Goal: Task Accomplishment & Management: Manage account settings

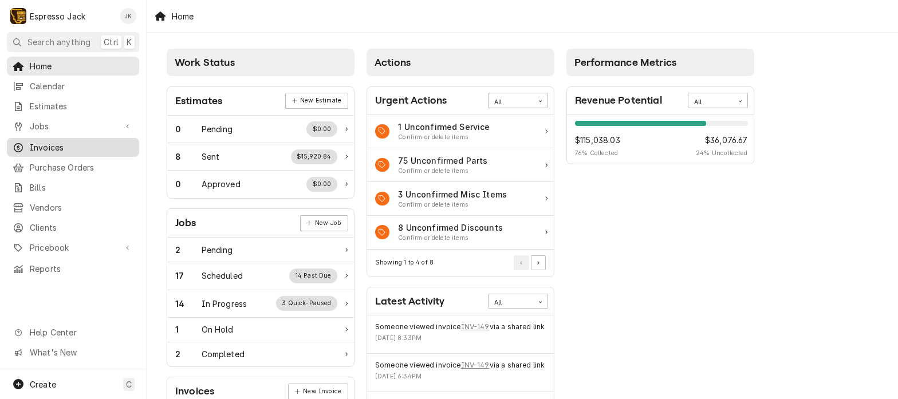
click at [57, 141] on span "Invoices" at bounding box center [82, 147] width 104 height 12
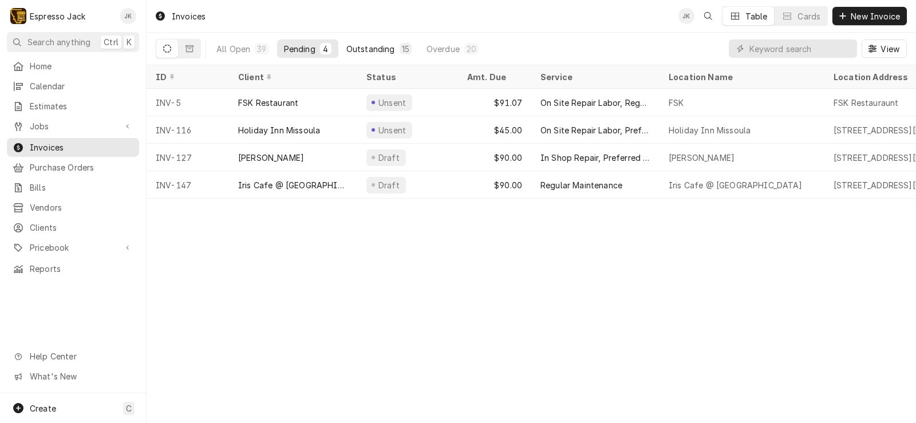
click at [406, 56] on button "Outstanding 15" at bounding box center [379, 49] width 79 height 18
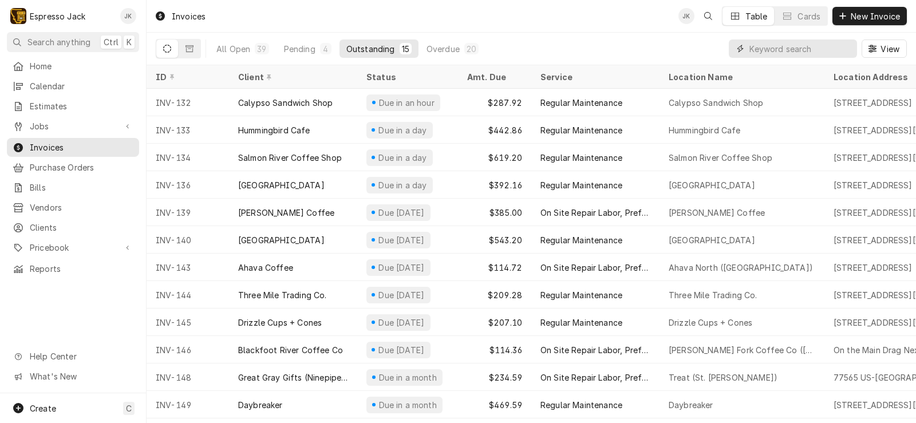
click at [751, 43] on input "Dynamic Content Wrapper" at bounding box center [801, 49] width 102 height 18
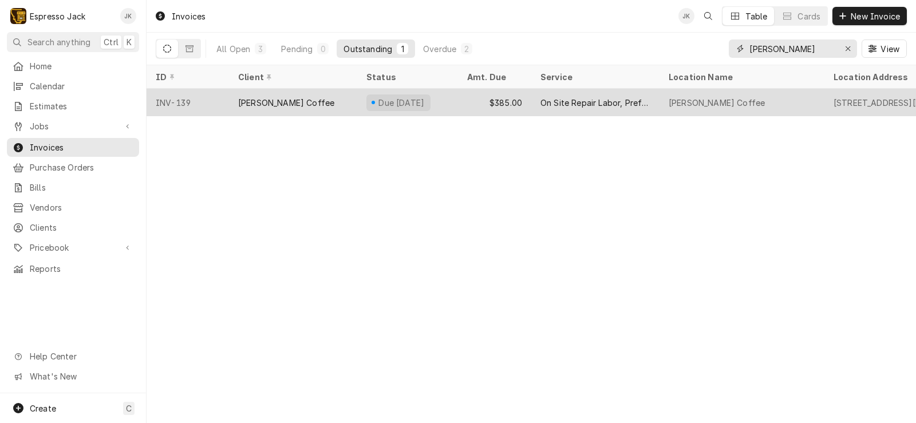
type input "clyde"
click at [498, 93] on div "$385.00" at bounding box center [494, 102] width 73 height 27
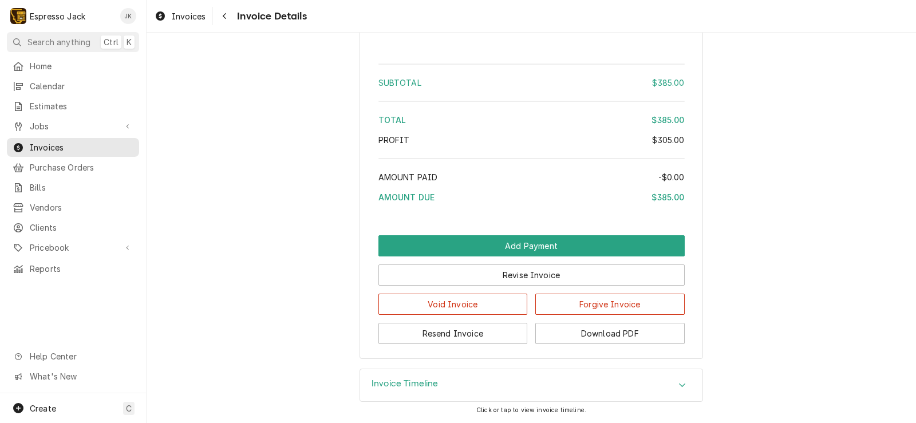
scroll to position [1340, 0]
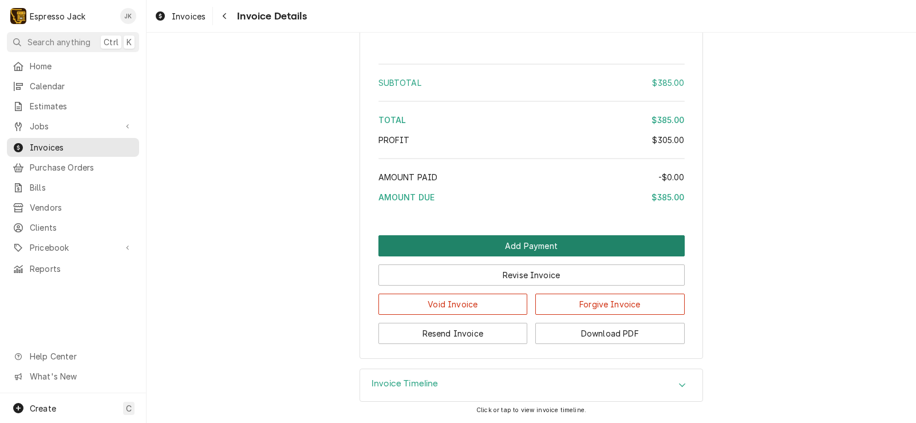
click at [505, 244] on button "Add Payment" at bounding box center [532, 245] width 306 height 21
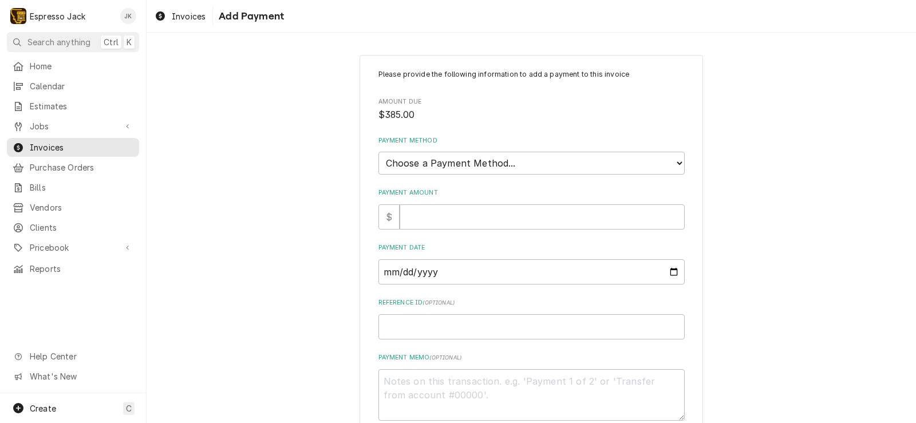
drag, startPoint x: 531, startPoint y: 178, endPoint x: 533, endPoint y: 172, distance: 6.2
click at [531, 176] on div "Please provide the following information to add a payment to this invoice Amoun…" at bounding box center [532, 245] width 306 height 352
select select "2"
click at [379, 152] on select "Choose a Payment Method... Cash Check Credit/Debit Card ACH/eCheck Other" at bounding box center [532, 163] width 306 height 23
click at [487, 216] on input "Payment Amount" at bounding box center [542, 216] width 285 height 25
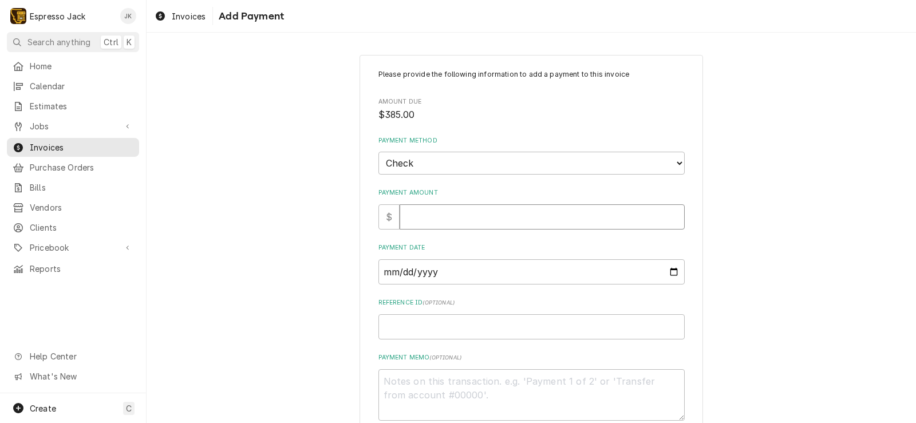
type textarea "x"
type input "3"
type textarea "x"
type input "38"
type textarea "x"
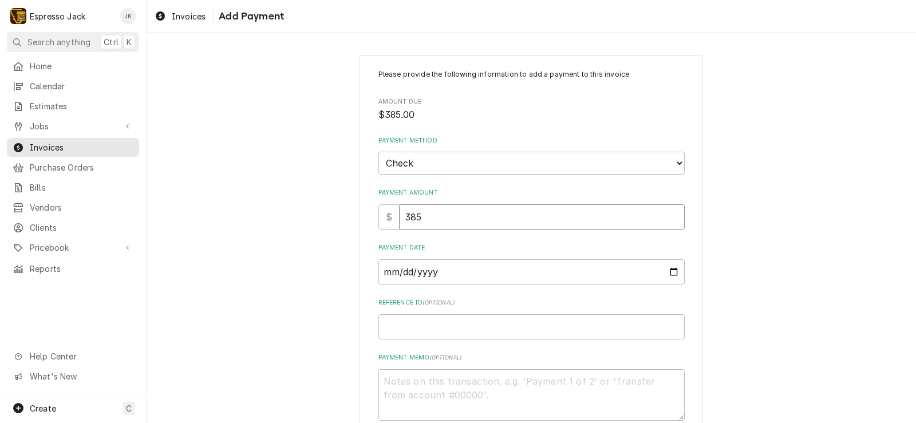
type input "385"
click at [535, 269] on input "Payment Date" at bounding box center [532, 271] width 306 height 25
drag, startPoint x: 664, startPoint y: 282, endPoint x: 667, endPoint y: 274, distance: 8.5
click at [664, 280] on input "Payment Date" at bounding box center [532, 271] width 306 height 25
click at [667, 274] on input "Payment Date" at bounding box center [532, 271] width 306 height 25
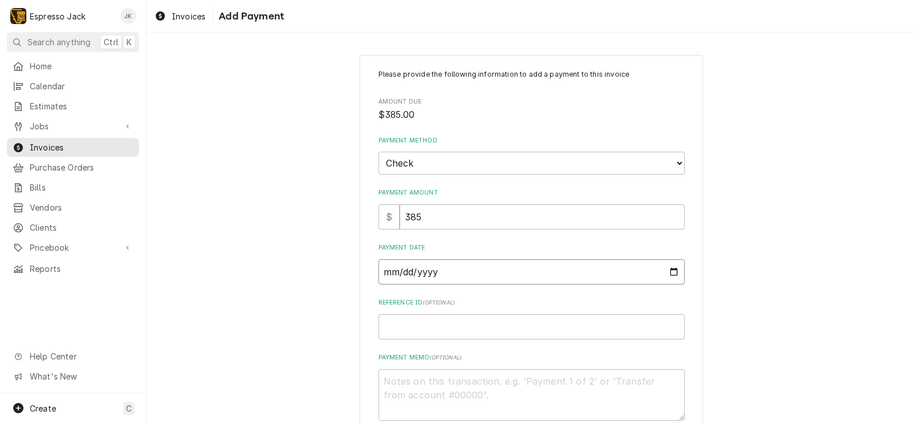
type textarea "x"
type input "2025-10-08"
click at [426, 318] on input "Reference ID ( optional )" at bounding box center [532, 326] width 306 height 25
type textarea "x"
type input "5"
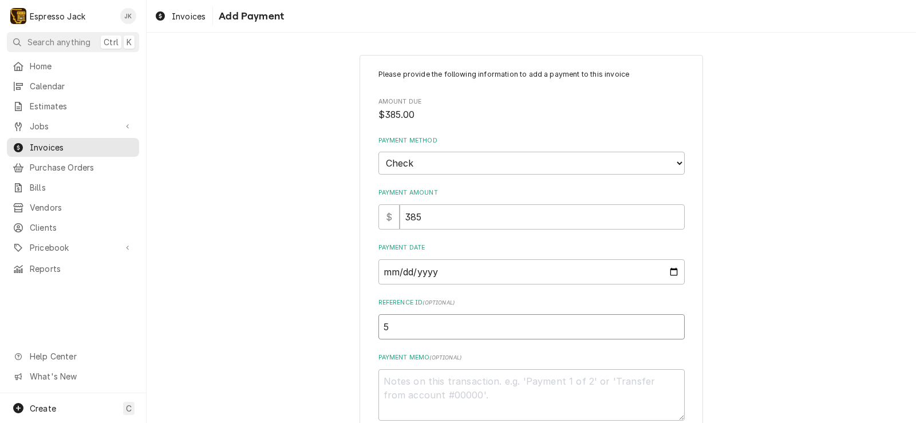
type textarea "x"
type input "50"
type textarea "x"
type input "500"
type textarea "x"
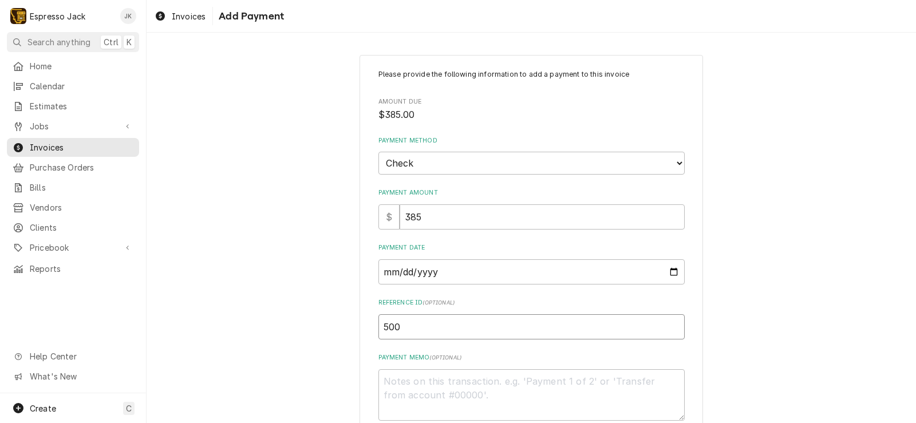
type input "5003"
type textarea "x"
type input "50039"
type textarea "x"
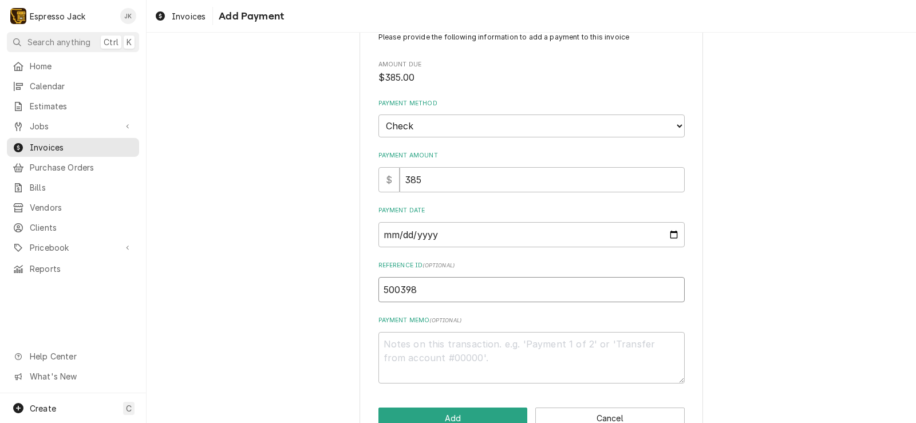
scroll to position [68, 0]
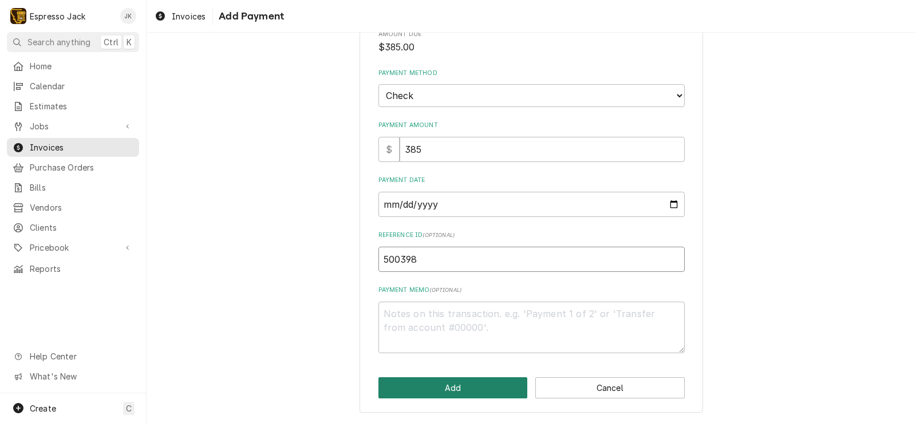
type input "500398"
click at [495, 388] on button "Add" at bounding box center [453, 387] width 149 height 21
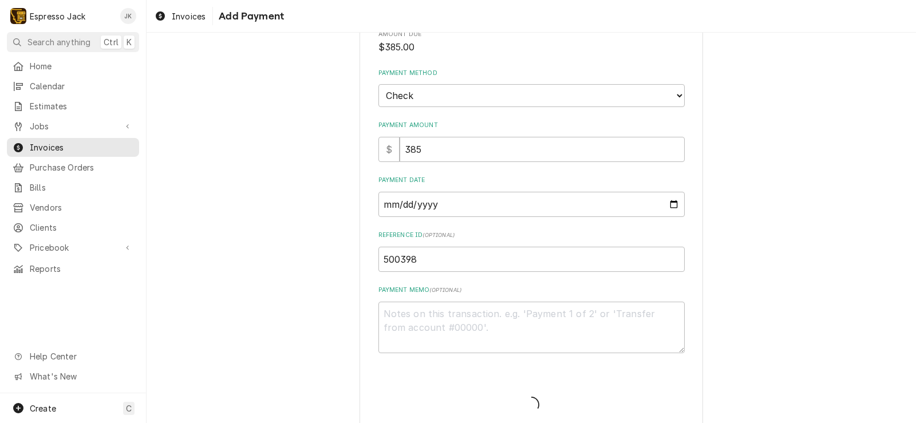
type textarea "x"
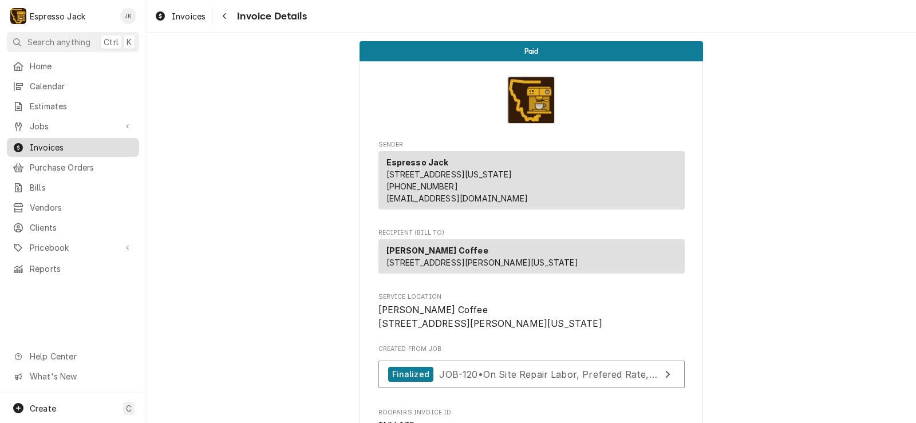
click at [54, 141] on span "Invoices" at bounding box center [82, 147] width 104 height 12
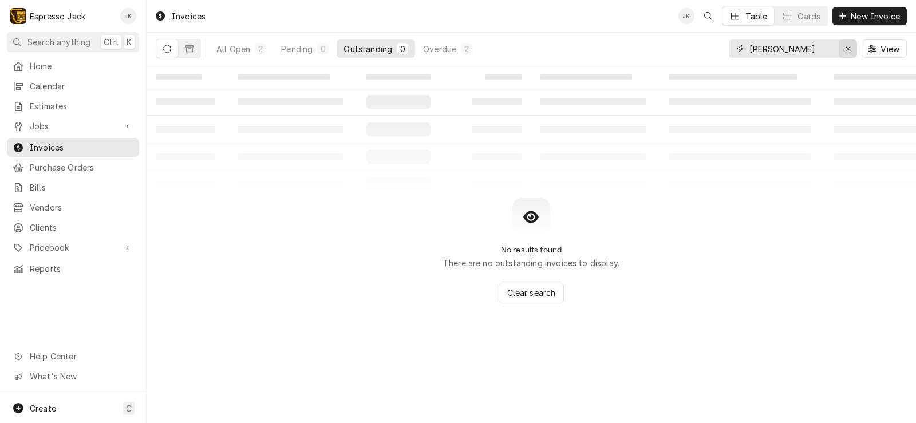
click at [846, 49] on icon "Erase input" at bounding box center [848, 49] width 6 height 8
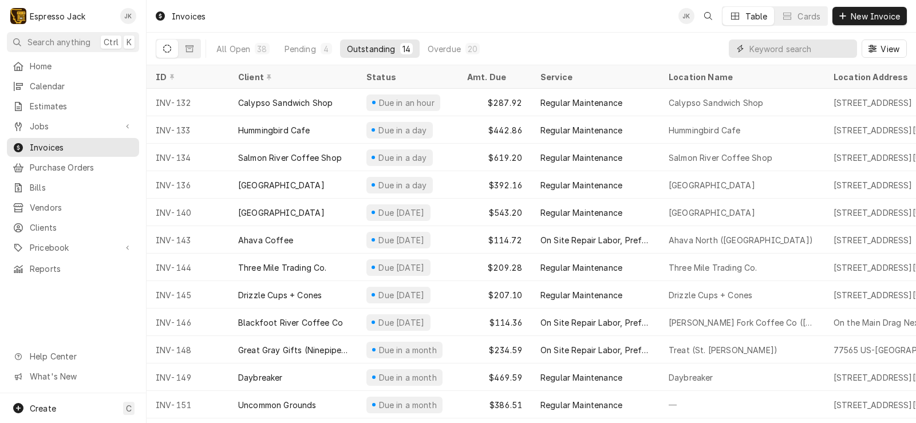
click at [772, 51] on input "Dynamic Content Wrapper" at bounding box center [801, 49] width 102 height 18
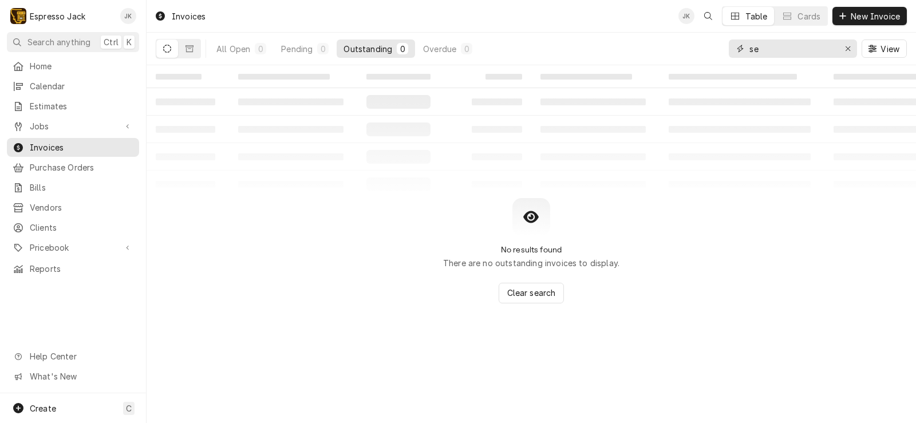
type input "s"
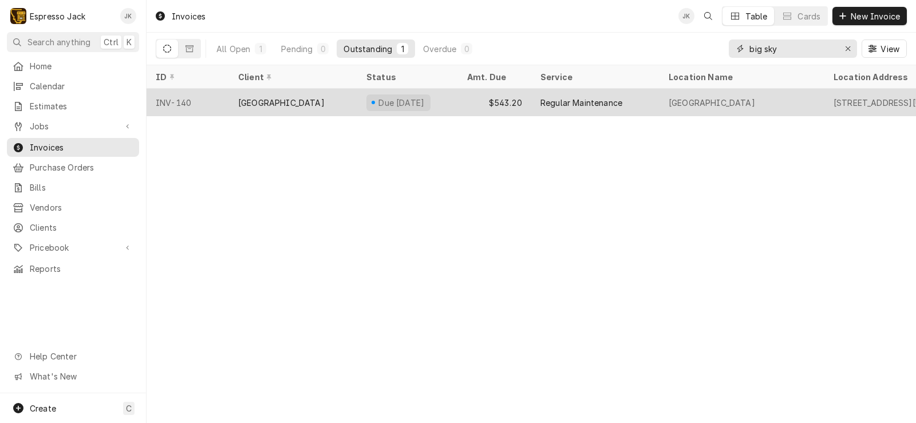
type input "big sky"
click at [359, 103] on div "Due in 8 days" at bounding box center [407, 102] width 101 height 27
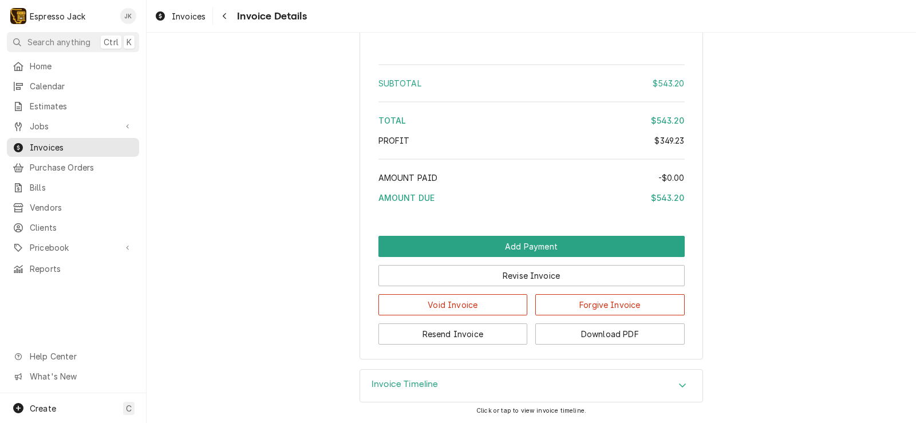
scroll to position [1959, 0]
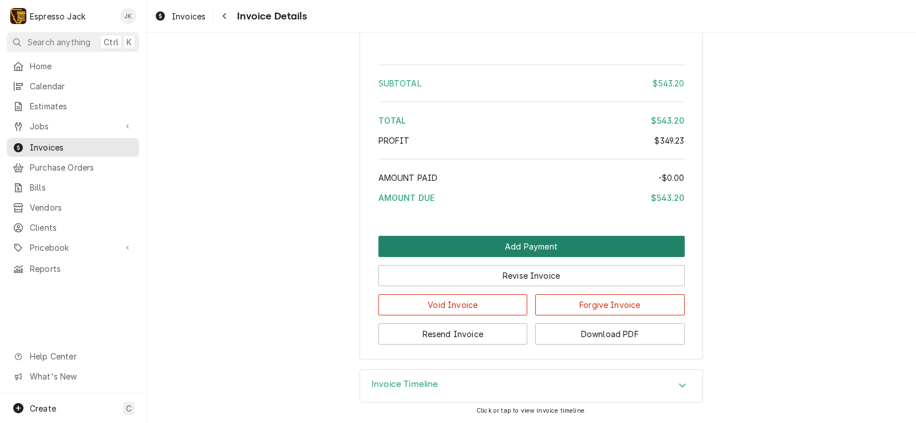
click at [463, 254] on button "Add Payment" at bounding box center [532, 246] width 306 height 21
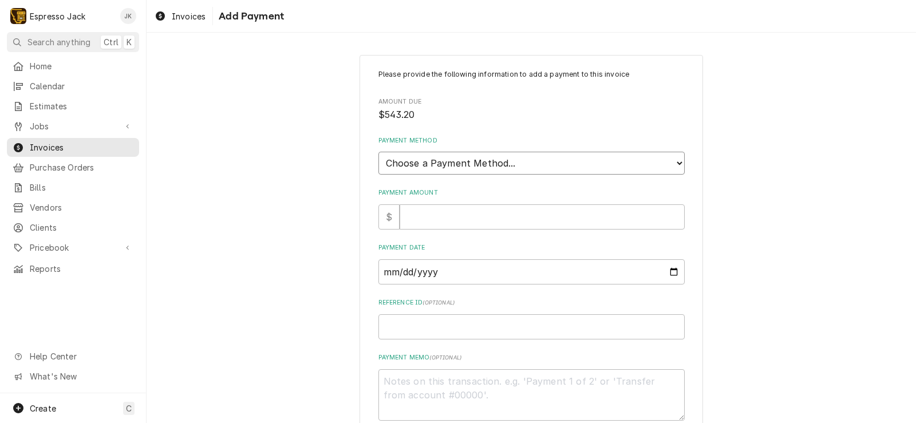
select select "2"
click at [379, 152] on select "Choose a Payment Method... Cash Check Credit/Debit Card ACH/eCheck Other" at bounding box center [532, 163] width 306 height 23
click at [467, 214] on input "Payment Amount" at bounding box center [542, 216] width 285 height 25
type textarea "x"
type input "2"
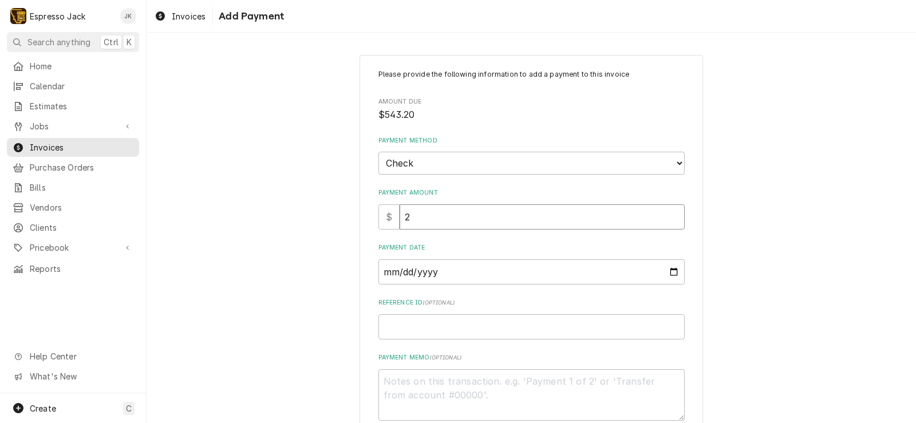
type textarea "x"
type input "27"
type textarea "x"
type input "272"
type textarea "x"
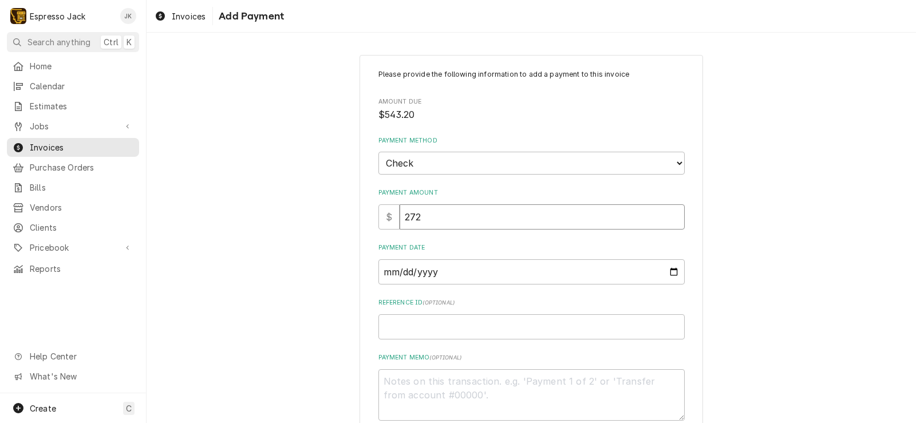
type input "2727"
type textarea "x"
type input "27274"
type textarea "x"
type input "272740"
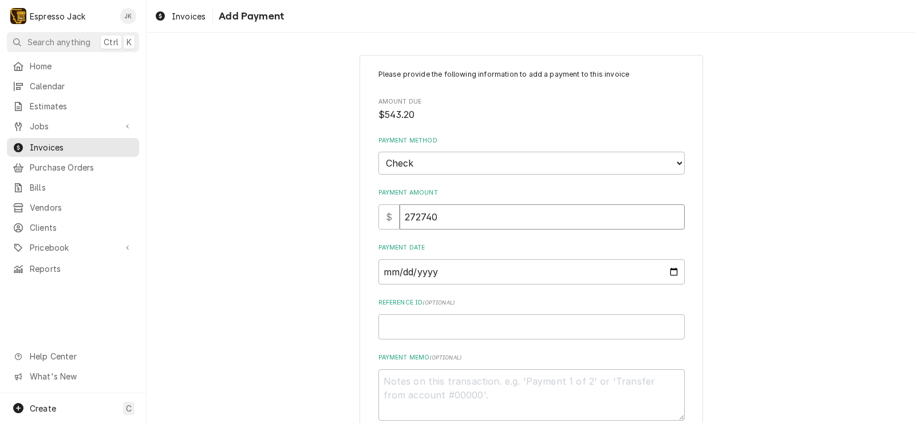
type textarea "x"
type input "2727406"
type textarea "x"
type input "27274066"
click at [671, 267] on input "Payment Date" at bounding box center [532, 271] width 306 height 25
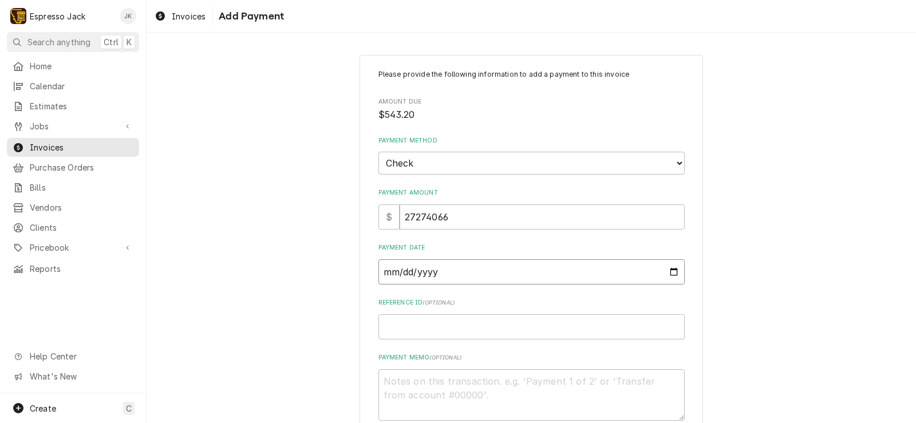
type textarea "x"
type input "2025-10-08"
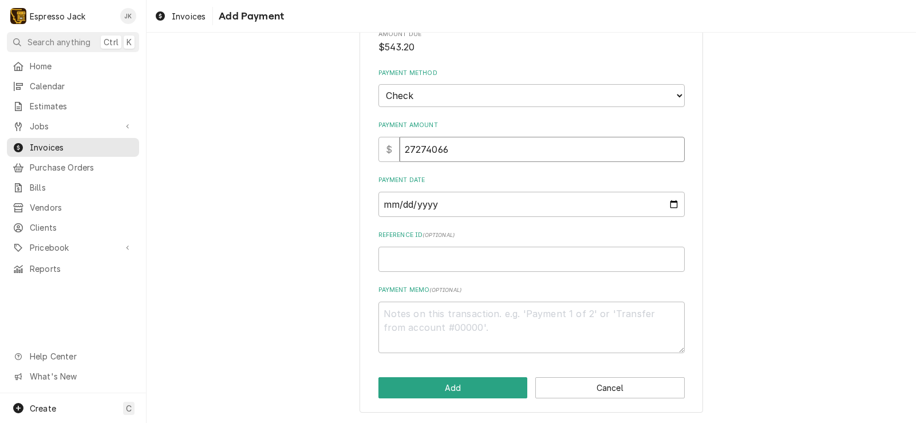
drag, startPoint x: 433, startPoint y: 139, endPoint x: 271, endPoint y: 114, distance: 164.0
click at [273, 114] on div "Please provide the following information to add a payment to this invoice Amoun…" at bounding box center [532, 200] width 770 height 446
type textarea "x"
click at [467, 254] on input "Reference ID ( optional )" at bounding box center [532, 259] width 306 height 25
paste input "27274066"
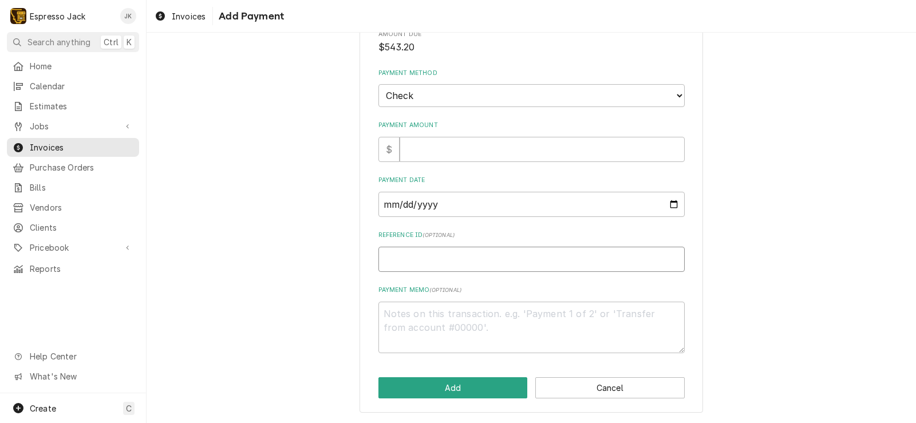
type textarea "x"
type input "27274066"
click at [456, 138] on input "Payment Amount" at bounding box center [542, 149] width 285 height 25
type textarea "x"
type input "5"
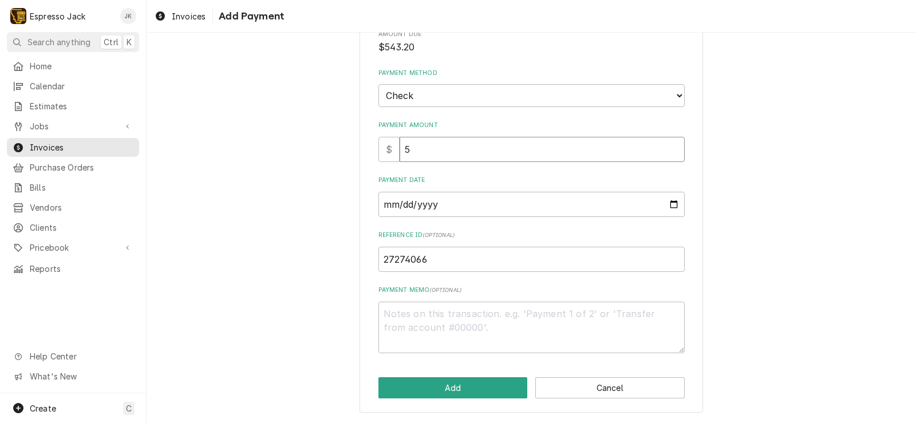
type textarea "x"
type input "54"
type textarea "x"
type input "543"
type textarea "x"
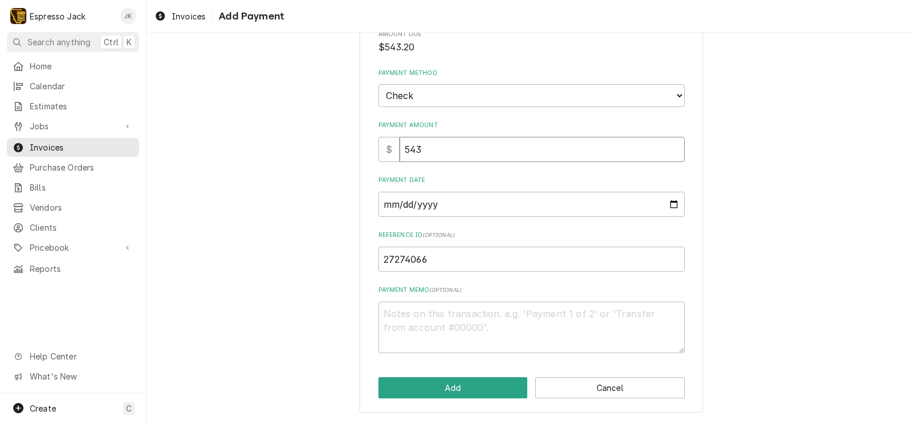
type input "5432"
type textarea "x"
type input "543"
type textarea "x"
type input "543.2"
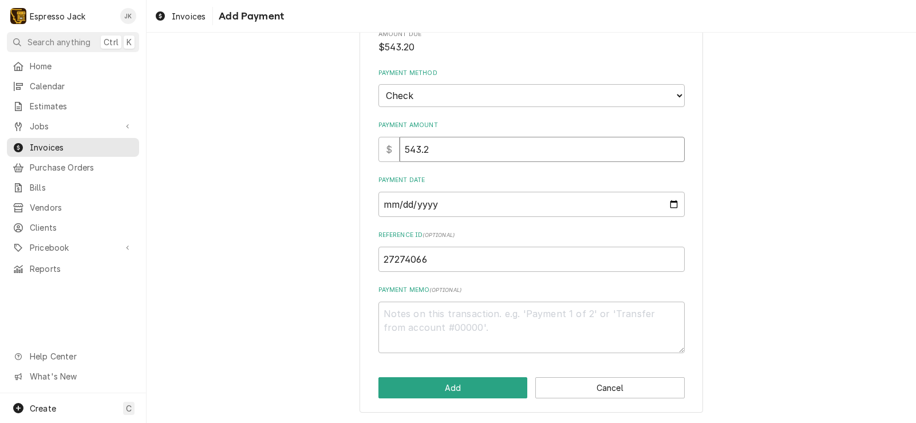
type textarea "x"
type input "543.20"
click at [416, 383] on button "Add" at bounding box center [453, 387] width 149 height 21
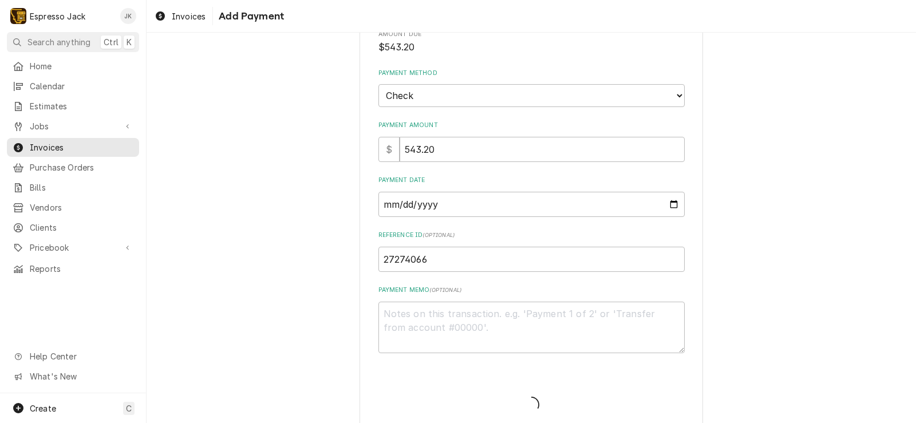
type textarea "x"
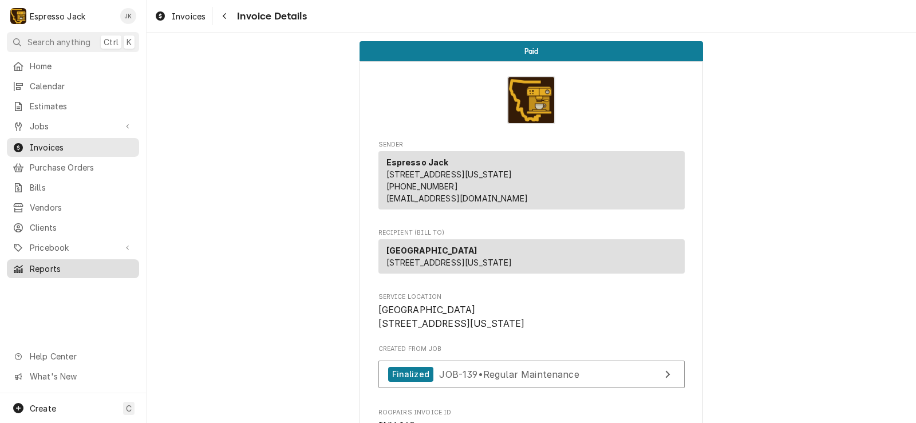
click at [53, 263] on span "Reports" at bounding box center [82, 269] width 104 height 12
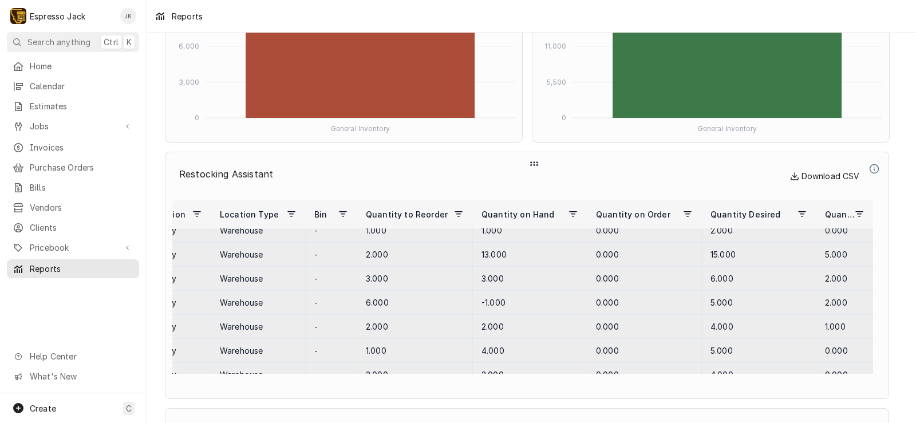
click at [836, 170] on span "Download CSV" at bounding box center [825, 177] width 70 height 14
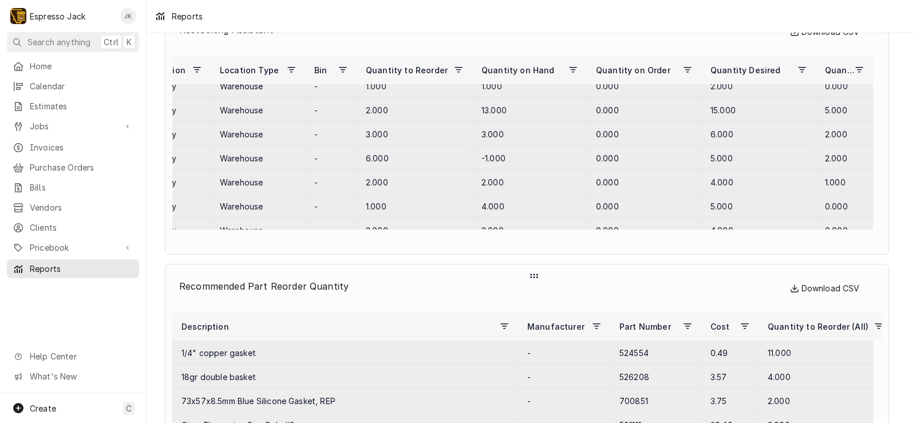
scroll to position [4361, 0]
